Goal: Transaction & Acquisition: Purchase product/service

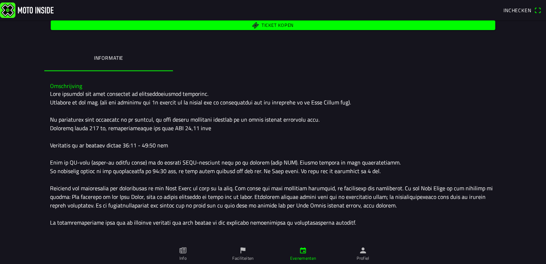
scroll to position [148, 0]
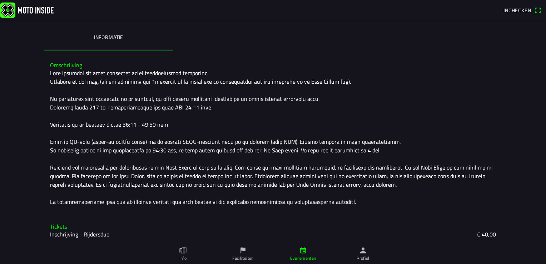
click at [0, 0] on slot "Inschrijving - Rijdersduo" at bounding box center [0, 0] width 0 height 0
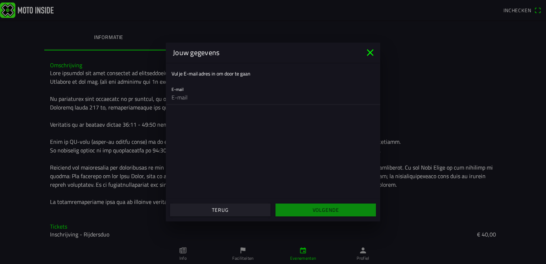
click at [188, 99] on input "email" at bounding box center [273, 97] width 203 height 14
type input "[EMAIL_ADDRESS][DOMAIN_NAME]"
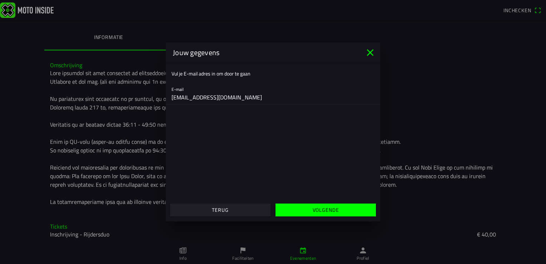
click at [0, 0] on slot "Volgende" at bounding box center [0, 0] width 0 height 0
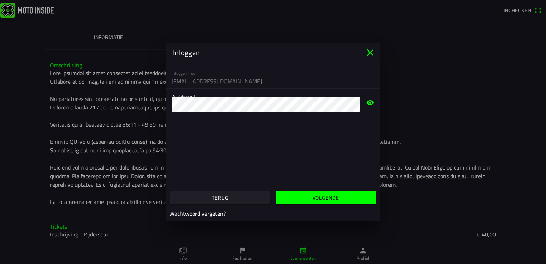
click at [369, 102] on icon "eye" at bounding box center [370, 102] width 9 height 23
click at [0, 0] on slot "Volgende" at bounding box center [0, 0] width 0 height 0
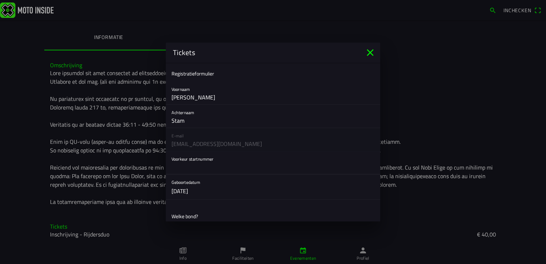
click at [222, 169] on input "text" at bounding box center [273, 167] width 203 height 14
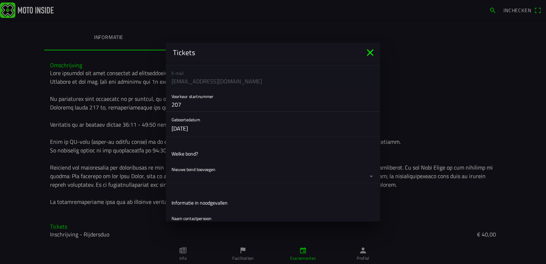
scroll to position [63, 0]
type input "207"
click at [192, 159] on ion-list-header "Welke bond?" at bounding box center [273, 153] width 215 height 16
click at [193, 153] on ion-label "Welke bond?" at bounding box center [185, 153] width 26 height 8
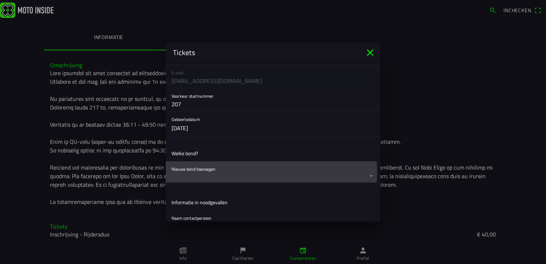
click at [195, 166] on button "button" at bounding box center [276, 171] width 209 height 21
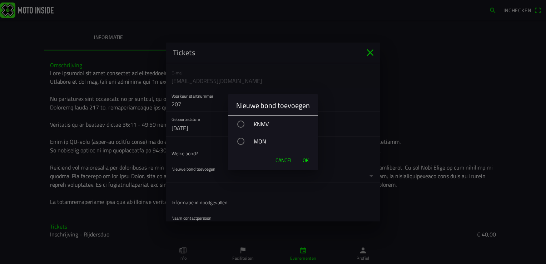
click at [240, 123] on div "button" at bounding box center [240, 124] width 7 height 7
click at [310, 161] on button "OK" at bounding box center [305, 160] width 13 height 14
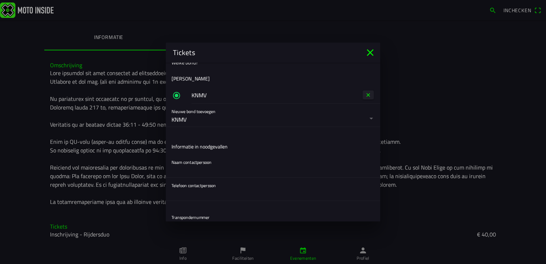
scroll to position [154, 0]
click at [203, 163] on input "text" at bounding box center [273, 170] width 203 height 14
type input "[PERSON_NAME]"
click at [194, 195] on input "text" at bounding box center [273, 193] width 203 height 14
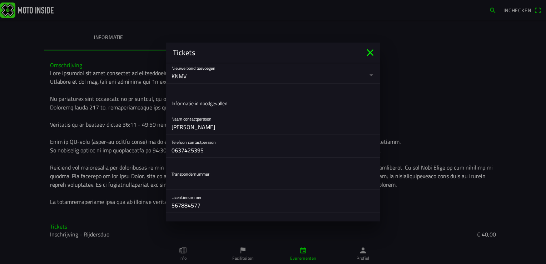
scroll to position [197, 0]
type input "0637425395"
click at [198, 177] on input "text" at bounding box center [273, 182] width 203 height 14
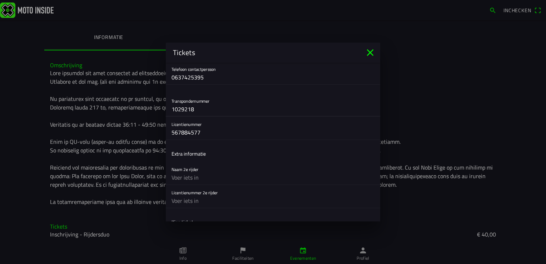
scroll to position [295, 0]
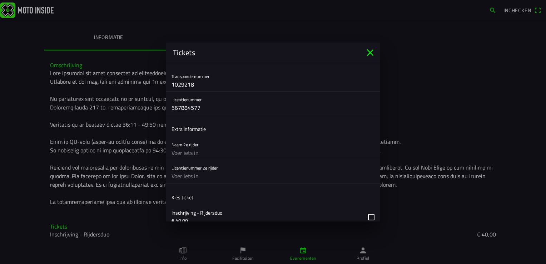
type input "1029218"
click at [192, 176] on input "text" at bounding box center [273, 176] width 203 height 14
click at [192, 151] on input "text" at bounding box center [273, 153] width 203 height 14
type input "Jeroen achtien"
click at [187, 175] on input "text" at bounding box center [273, 176] width 203 height 14
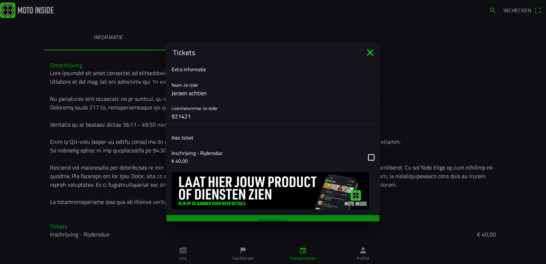
scroll to position [355, 0]
type input "921421"
click at [187, 137] on ion-label "Kies ticket" at bounding box center [183, 137] width 22 height 8
click at [364, 154] on button "button" at bounding box center [276, 156] width 209 height 23
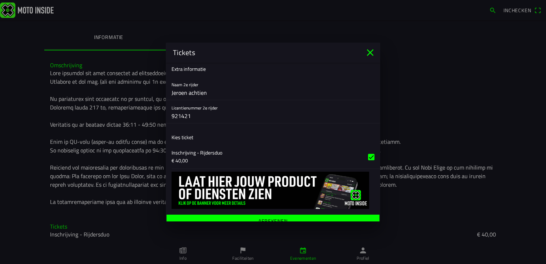
click at [264, 218] on ion-label "Afrekenen" at bounding box center [273, 220] width 29 height 5
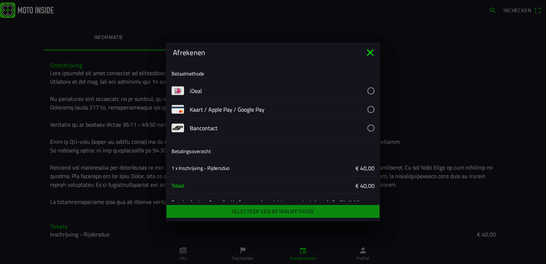
click at [365, 91] on button "button" at bounding box center [285, 91] width 191 height 18
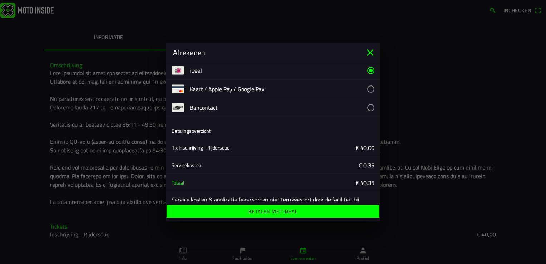
scroll to position [38, 0]
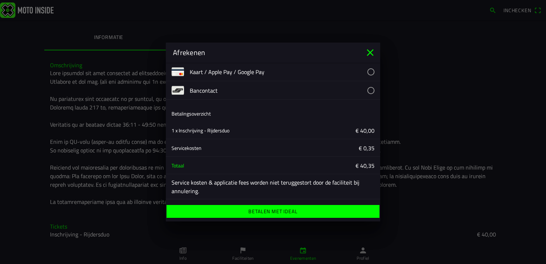
click at [283, 211] on ion-label "Betalen met iDeal" at bounding box center [273, 211] width 49 height 5
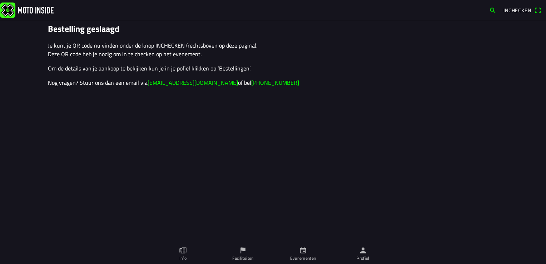
click at [302, 252] on icon "calendar" at bounding box center [303, 250] width 8 height 8
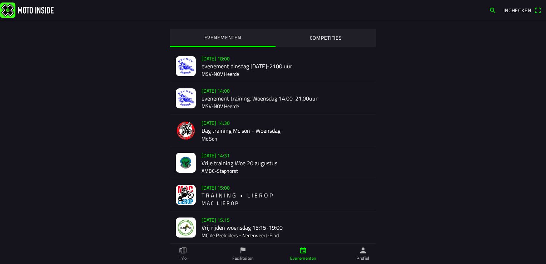
click at [362, 255] on ion-label "Profiel" at bounding box center [363, 258] width 13 height 6
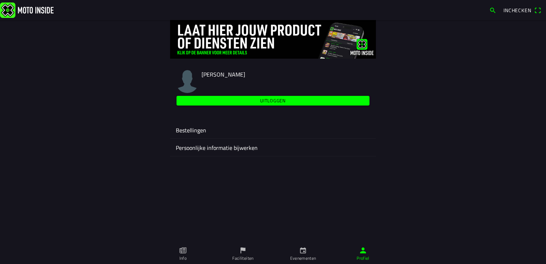
click at [200, 129] on ion-label "Bestellingen" at bounding box center [273, 130] width 195 height 9
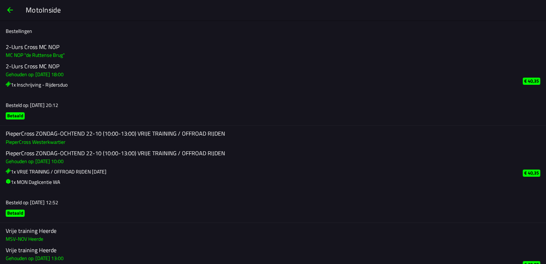
click at [36, 45] on h2 "2-Uurs Cross MC NOP" at bounding box center [259, 47] width 506 height 7
click at [13, 11] on span "button" at bounding box center [10, 9] width 9 height 17
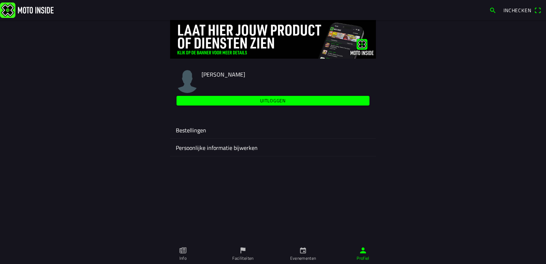
click at [300, 251] on icon "calendar" at bounding box center [303, 250] width 8 height 8
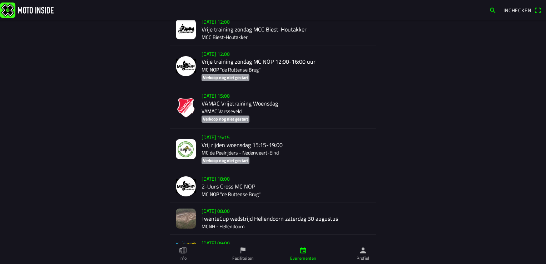
scroll to position [637, 0]
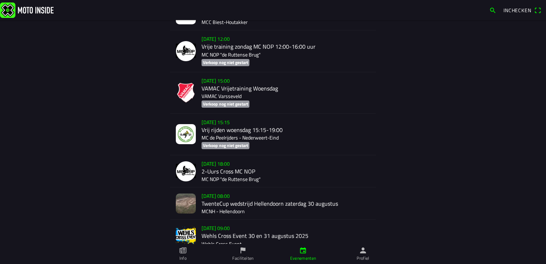
click at [212, 178] on div "[DATE] 18:00 2-Uurs Cross MC NOP MC NOP "de Ruttense Brug"" at bounding box center [286, 171] width 169 height 32
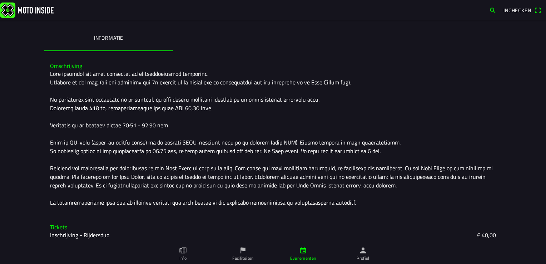
scroll to position [148, 0]
click at [243, 252] on icon "flag" at bounding box center [243, 250] width 8 height 8
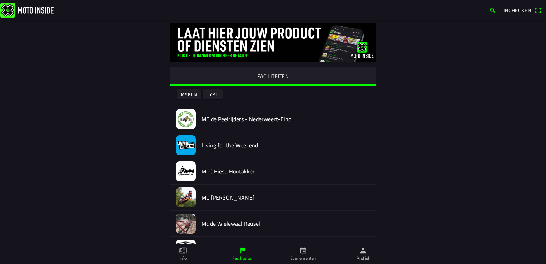
click at [306, 253] on icon "calendar" at bounding box center [303, 250] width 8 height 8
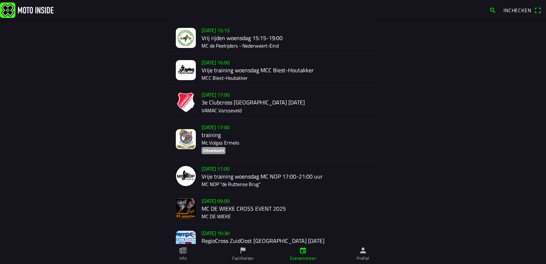
scroll to position [190, 0]
